Goal: Find contact information

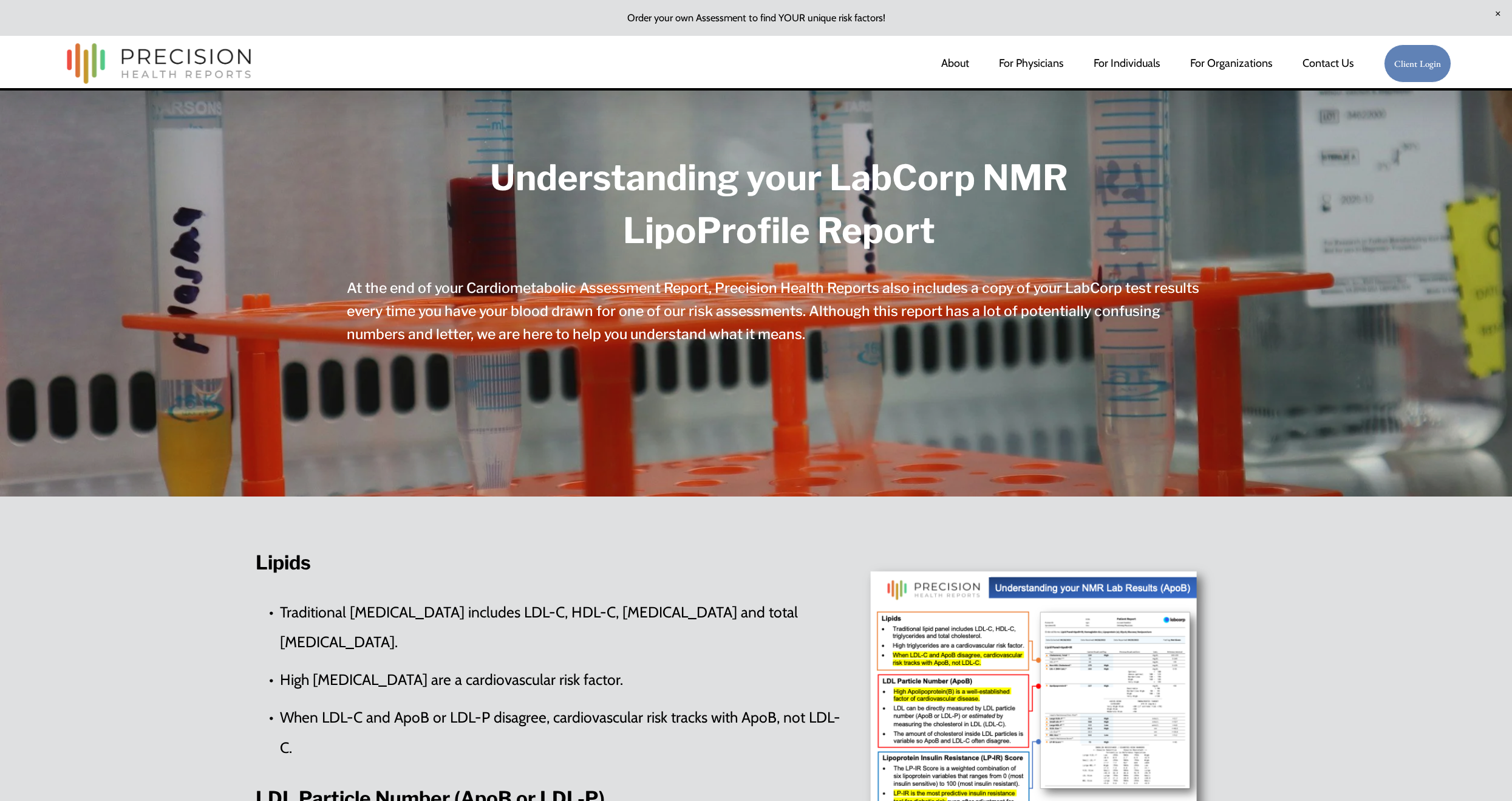
click at [1334, 68] on link "Contact Us" at bounding box center [1328, 63] width 51 height 24
